Goal: Information Seeking & Learning: Learn about a topic

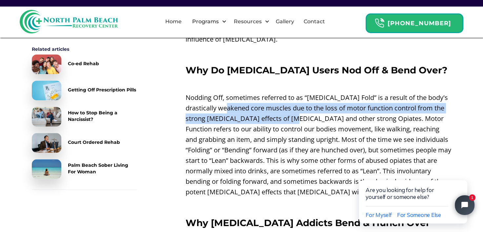
click at [348, 97] on p "Nodding Off, sometimes referred to as “[MEDICAL_DATA] Fold” is a result of the …" at bounding box center [319, 144] width 266 height 105
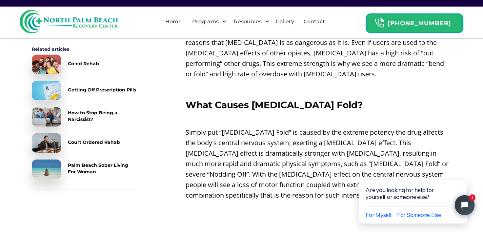
scroll to position [921, 0]
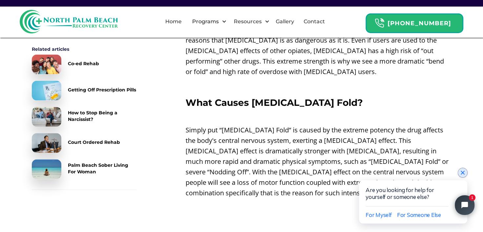
click at [465, 173] on icon "Close chat widget" at bounding box center [462, 172] width 7 height 7
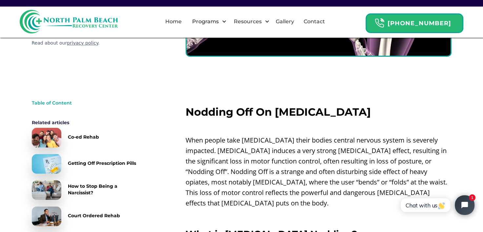
scroll to position [68, 0]
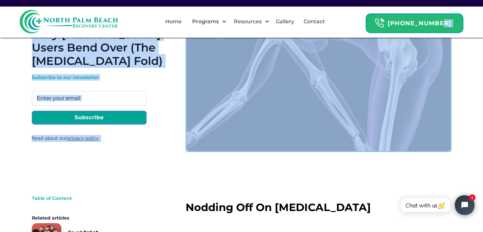
drag, startPoint x: 482, startPoint y: 22, endPoint x: 484, endPoint y: 16, distance: 5.9
click at [482, 16] on html "Home Programs By Drug Adderall Addiction Rehab Alcohol Rehab Benzodiazepine Reh…" at bounding box center [241, 48] width 483 height 232
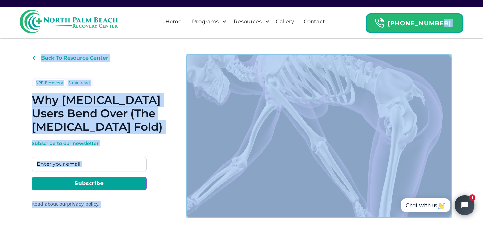
scroll to position [7, 0]
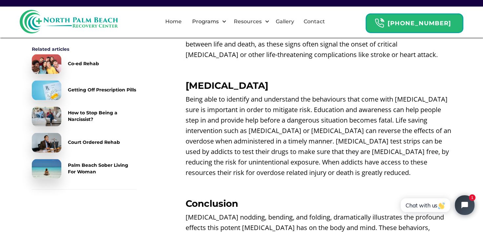
scroll to position [1358, 0]
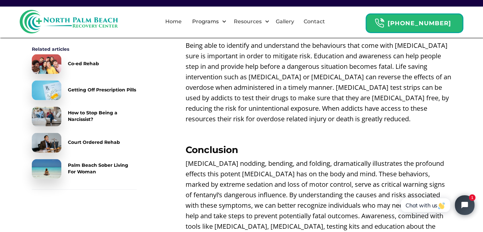
click at [343, 182] on p "[MEDICAL_DATA] nodding, bending, and folding, dramatically illustrates the prof…" at bounding box center [319, 200] width 266 height 84
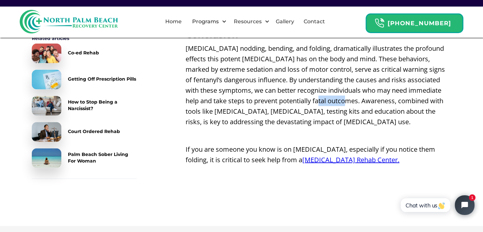
scroll to position [1468, 0]
